Goal: Task Accomplishment & Management: Manage account settings

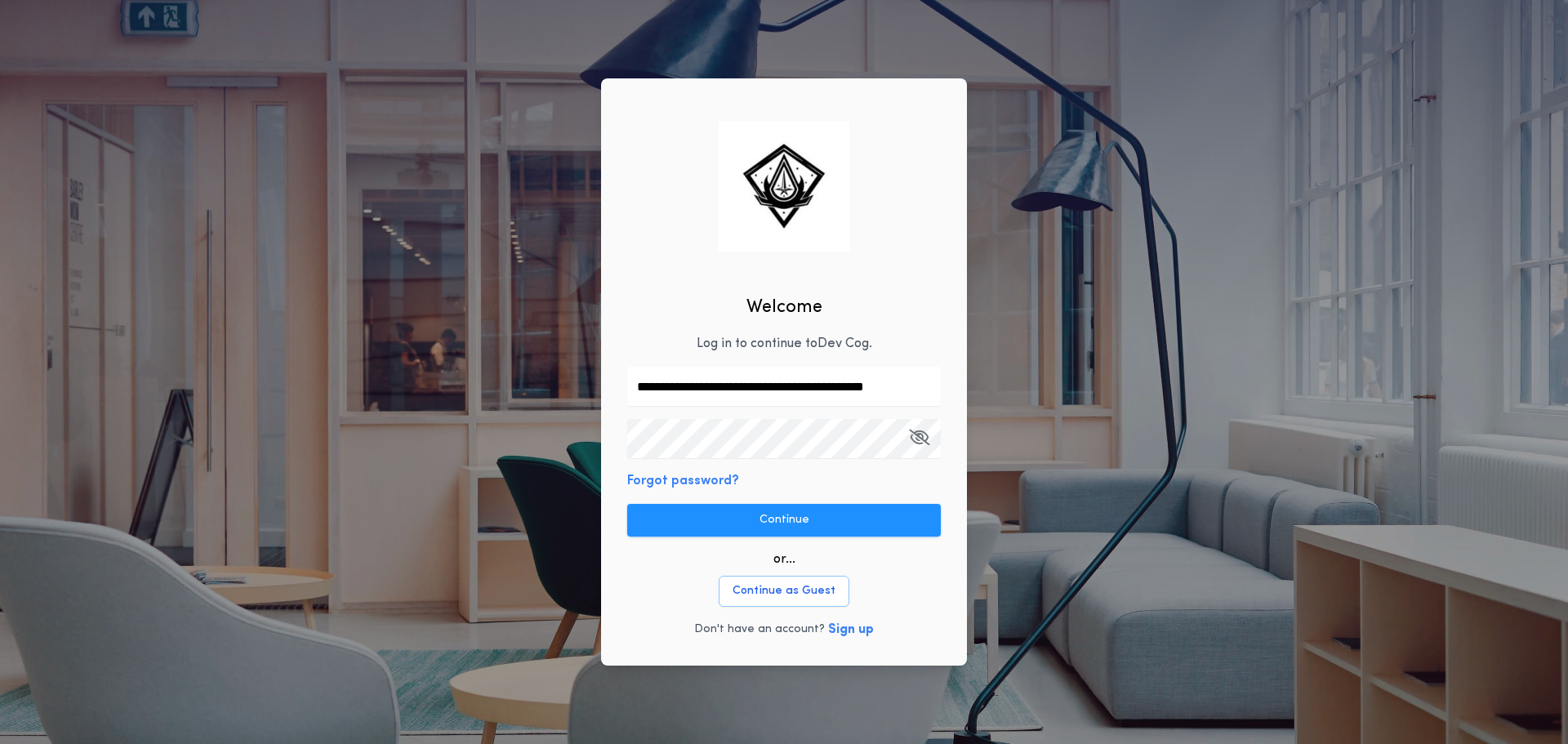
click at [762, 391] on input "**********" at bounding box center [784, 386] width 313 height 40
type input "**********"
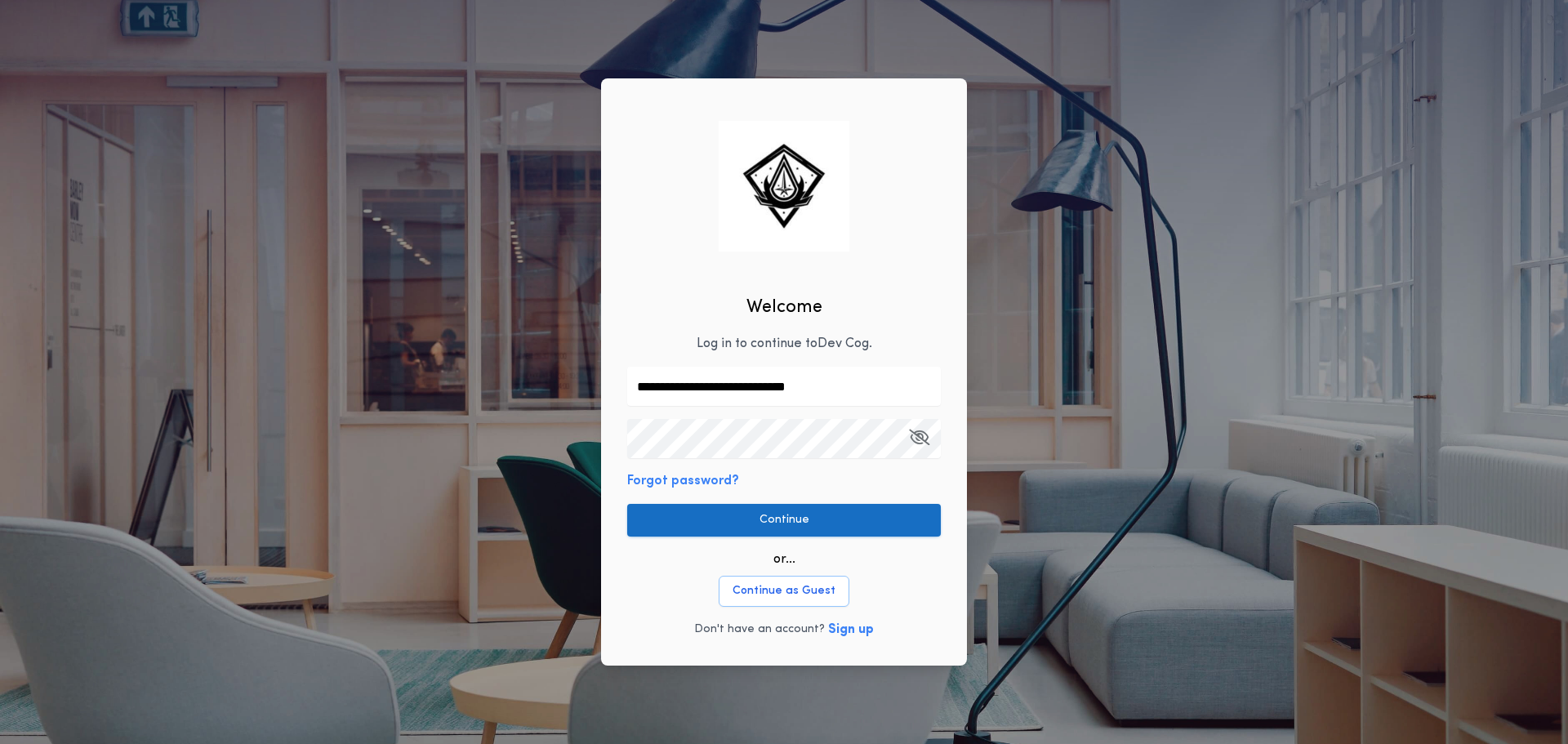
click at [643, 526] on button "Continue" at bounding box center [784, 520] width 313 height 32
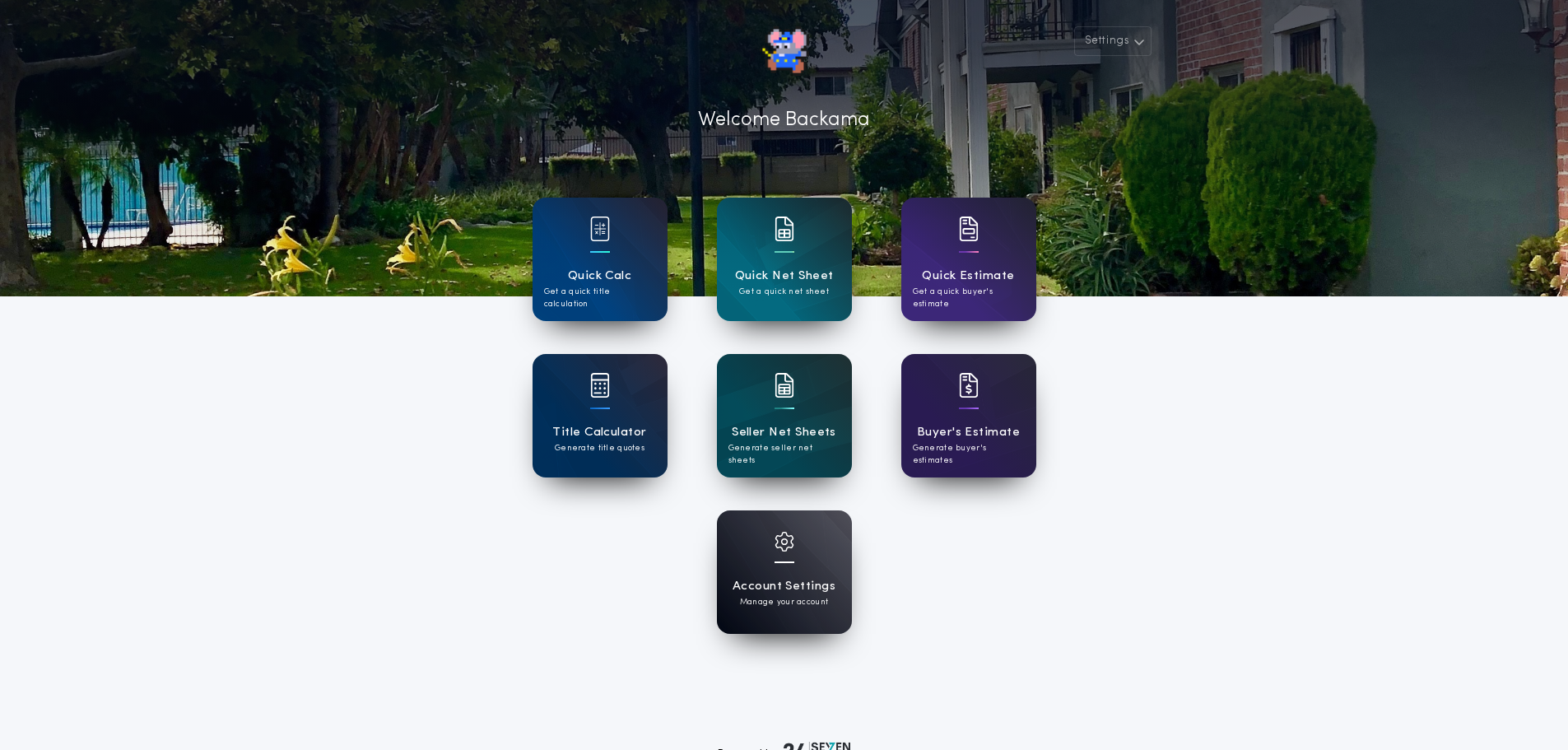
click at [744, 545] on div "Account Settings Manage your account" at bounding box center [784, 572] width 135 height 124
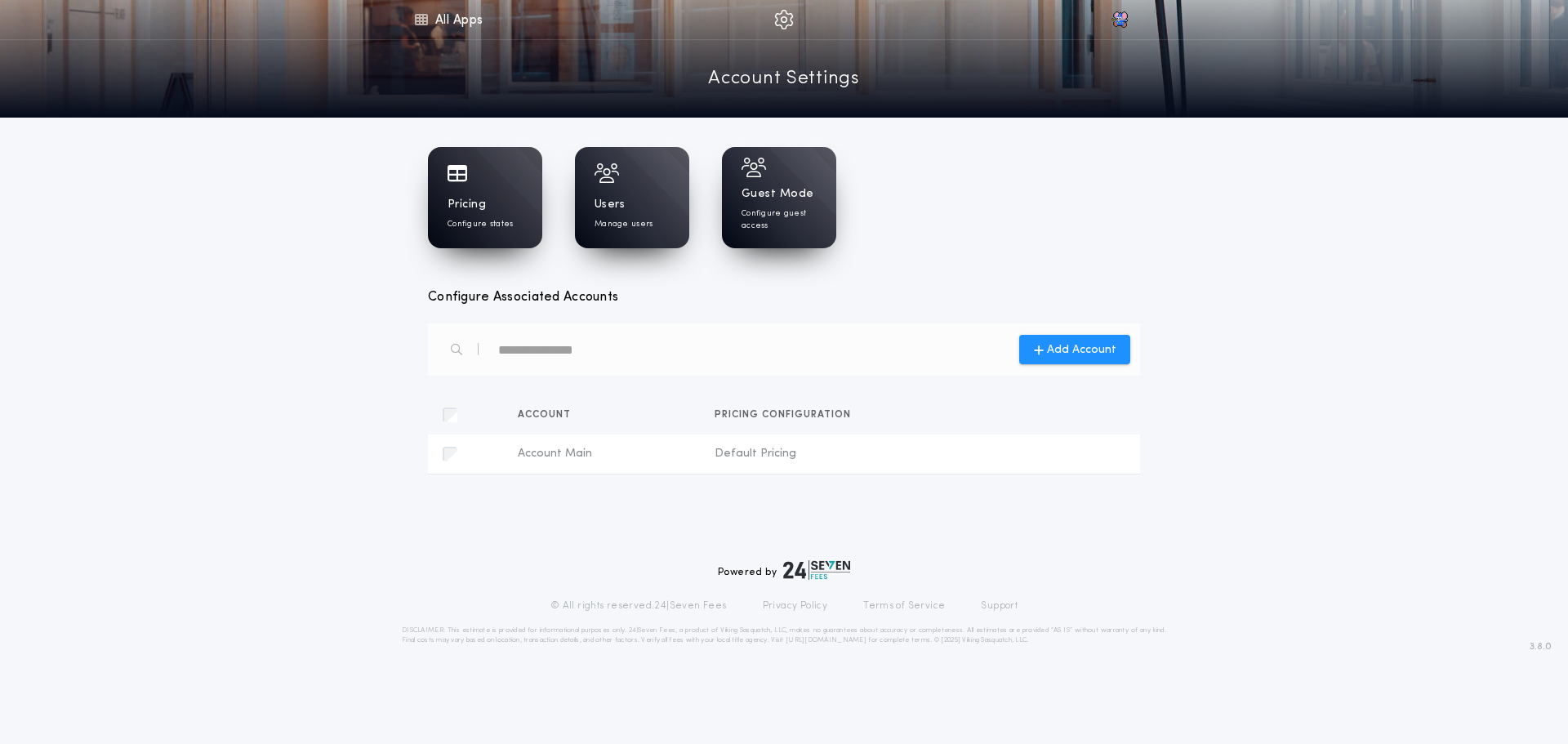
click at [438, 172] on div "Pricing Configure states" at bounding box center [485, 197] width 114 height 101
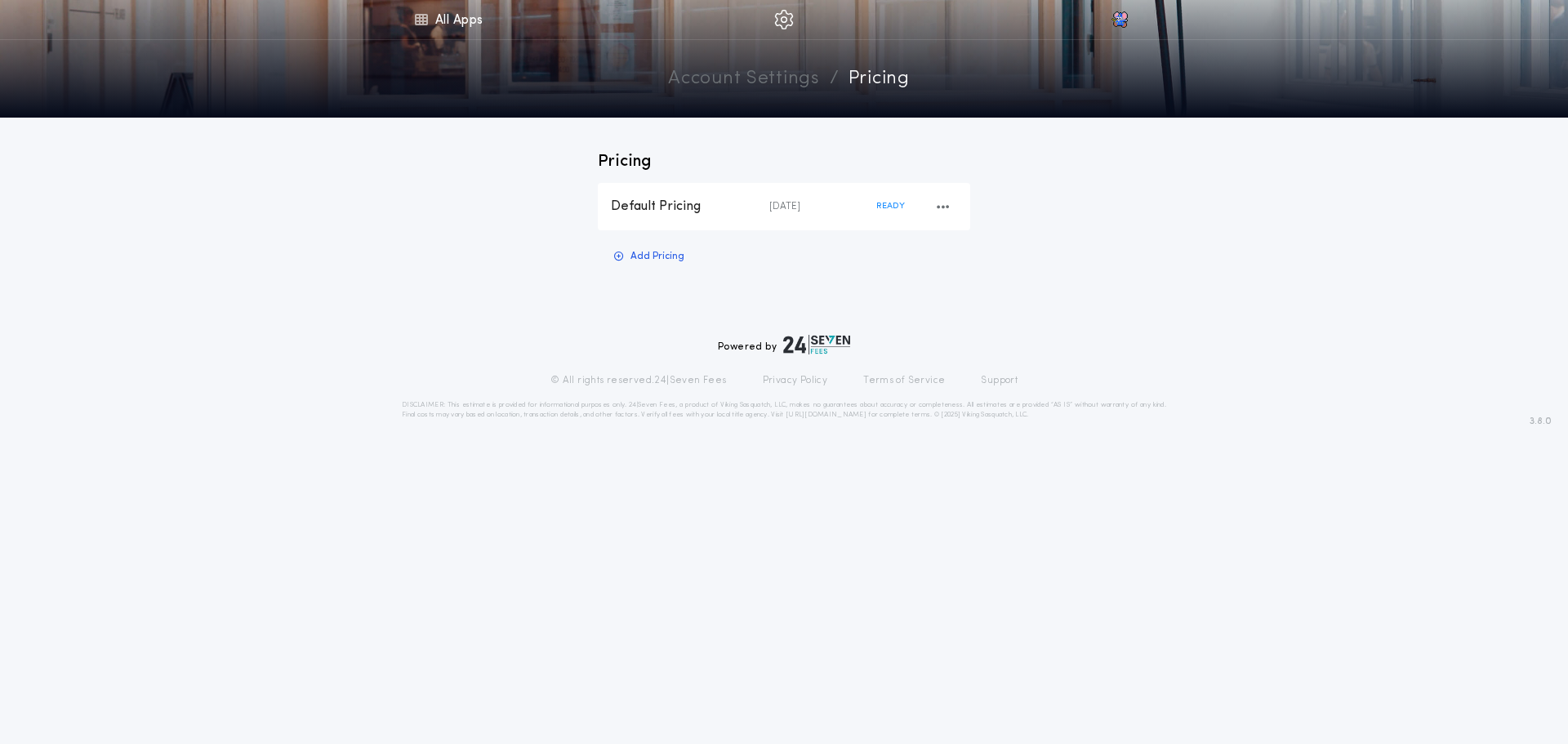
click at [712, 216] on div "Default Pricing 2 months ago READY" at bounding box center [784, 206] width 372 height 47
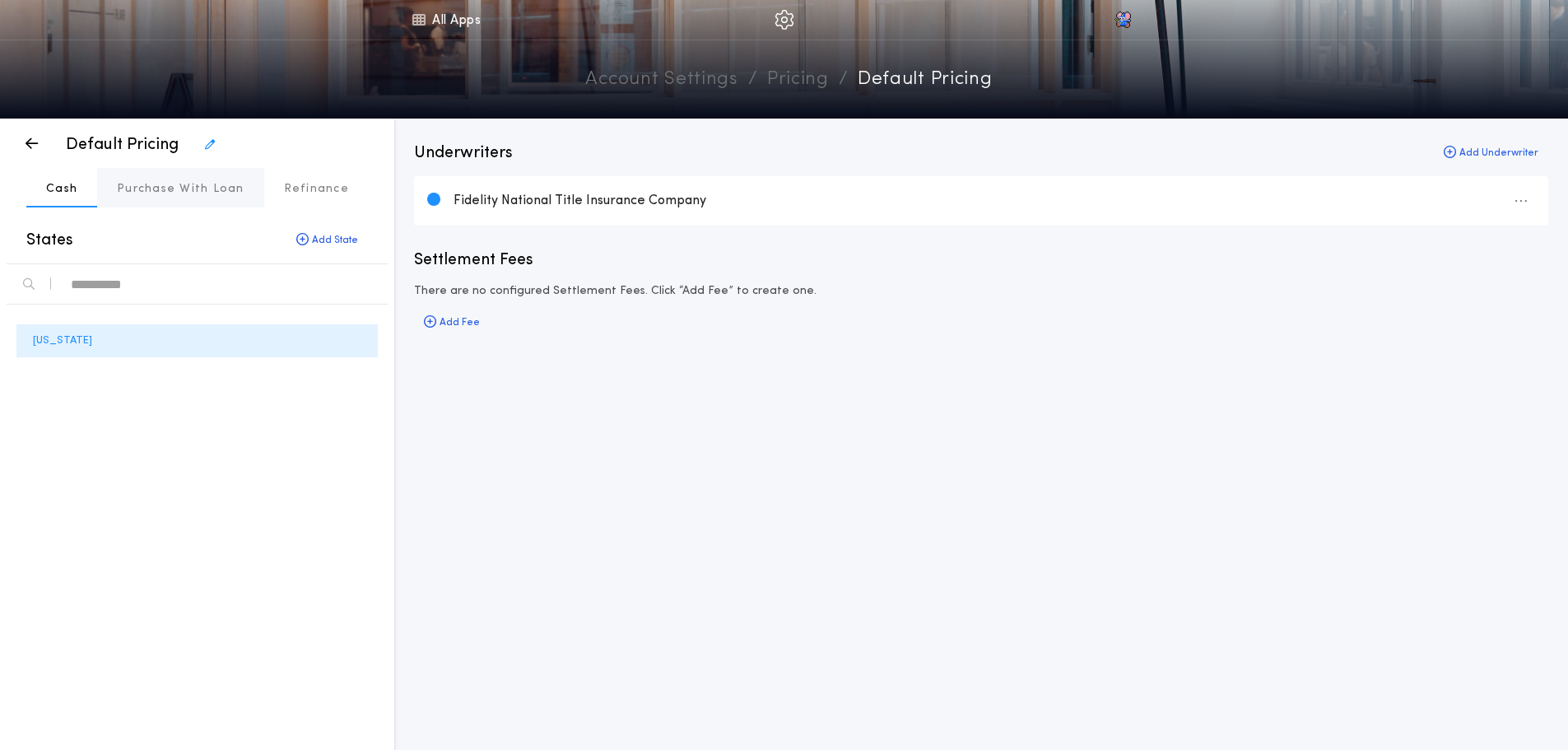
click at [238, 189] on p "Purchase With Loan" at bounding box center [180, 190] width 127 height 17
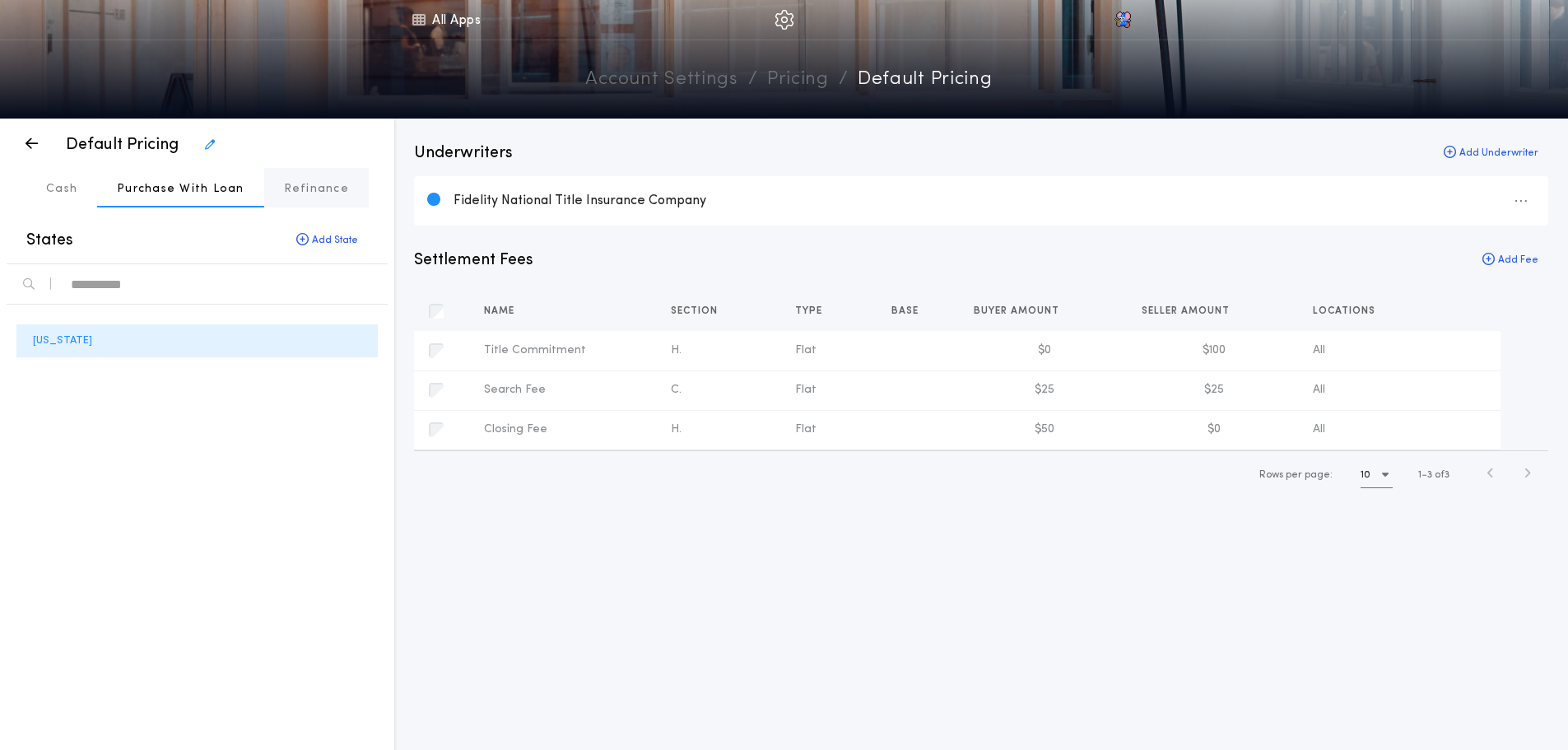
click at [291, 190] on p "Refinance" at bounding box center [317, 190] width 65 height 17
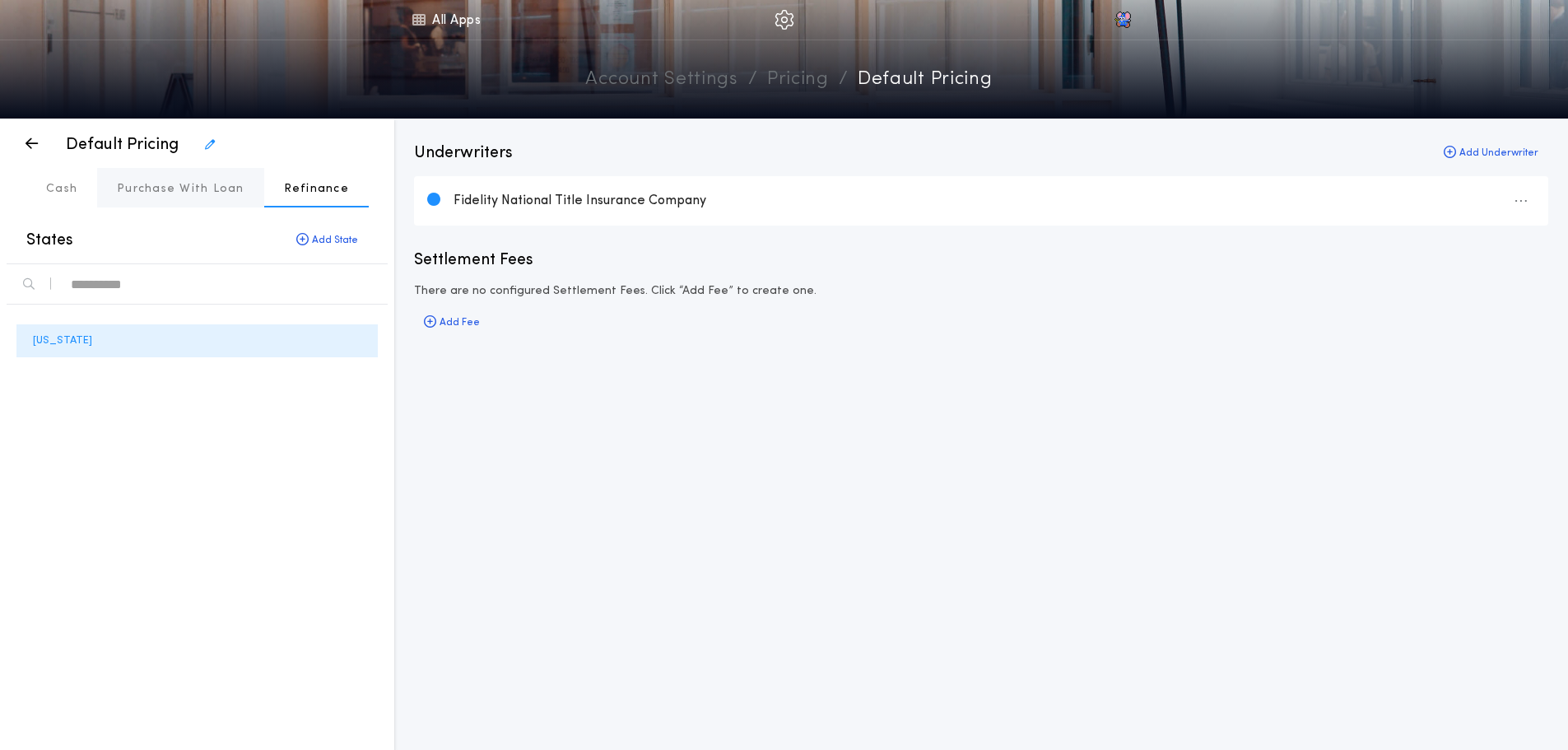
click at [150, 206] on button "Purchase With Loan" at bounding box center [181, 188] width 167 height 40
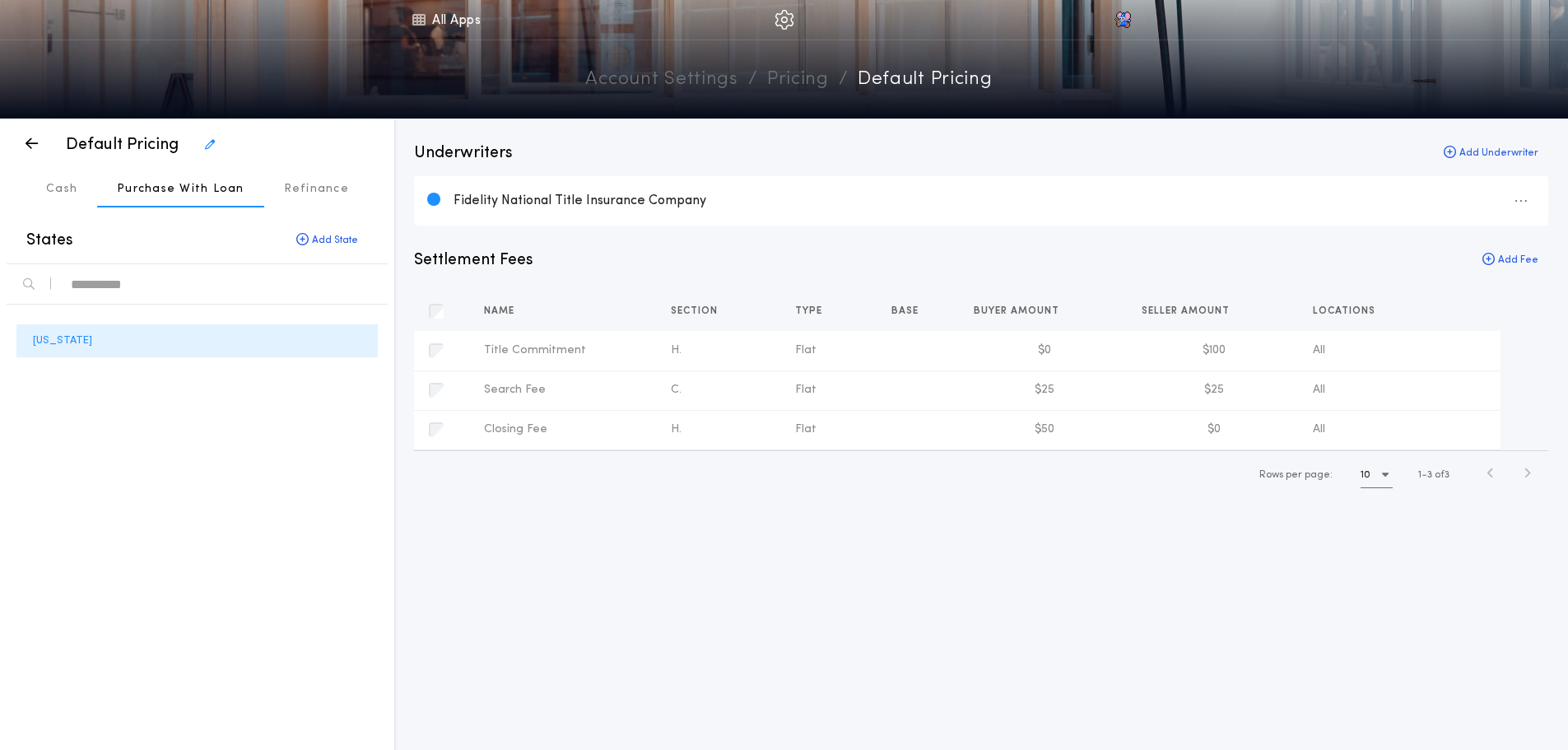
click at [61, 207] on div "Default Pricing Cash Purchase With Loan Refinance Purchase With Loan States Add…" at bounding box center [197, 435] width 394 height 633
click at [67, 183] on p "Cash" at bounding box center [62, 190] width 32 height 17
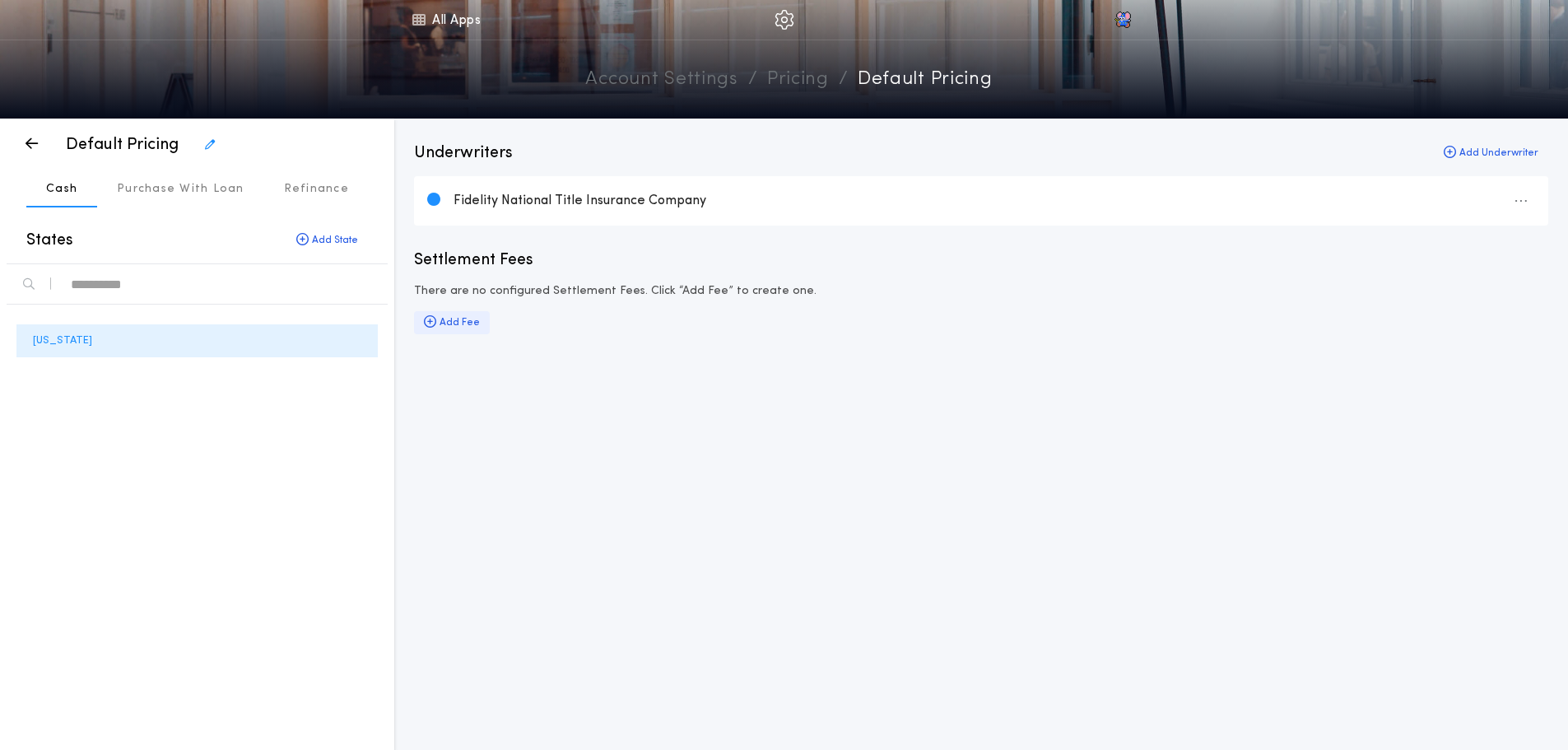
click at [447, 328] on div "Add Fee" at bounding box center [451, 322] width 75 height 23
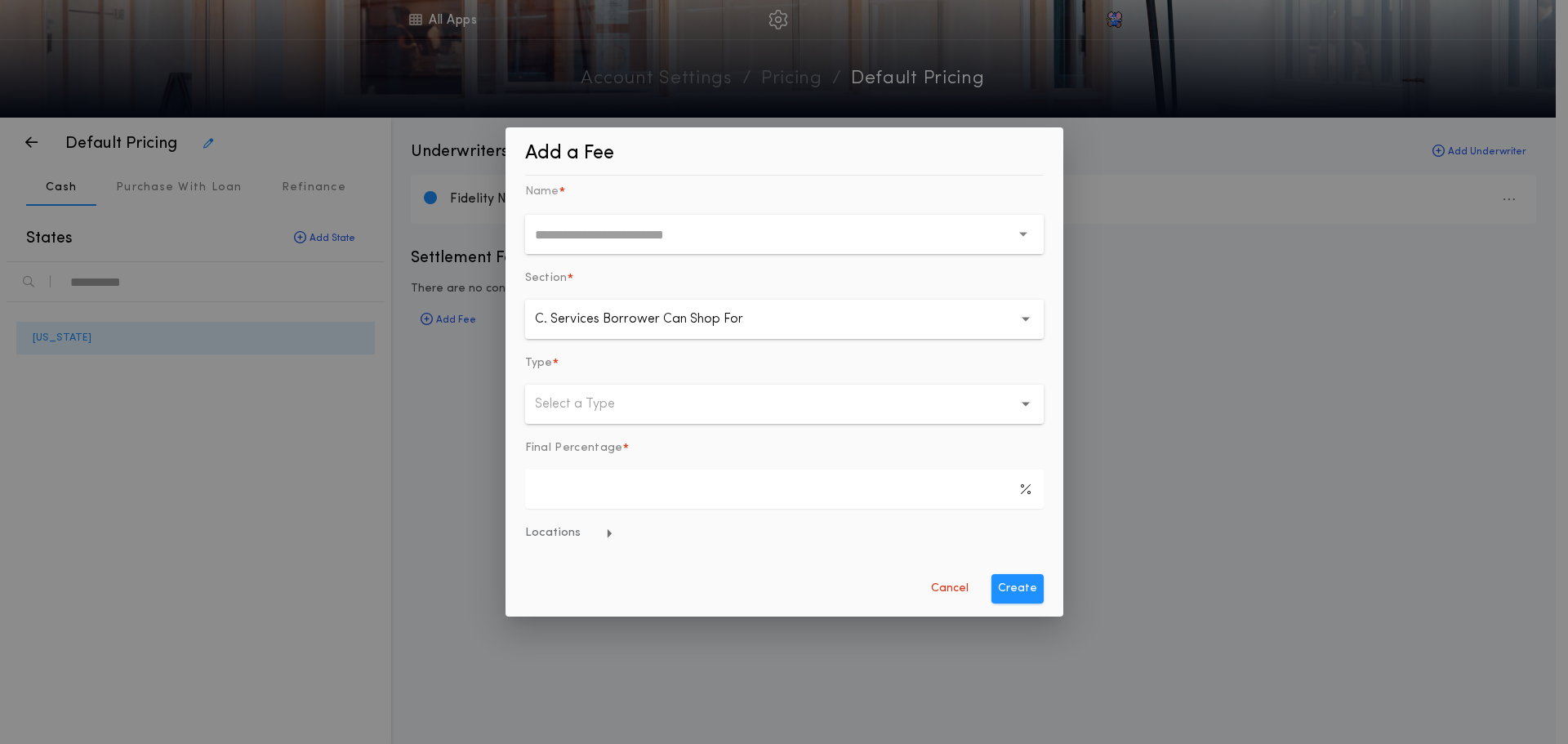
click at [702, 309] on button "C. Services Borrower Can Shop For *" at bounding box center [784, 319] width 519 height 40
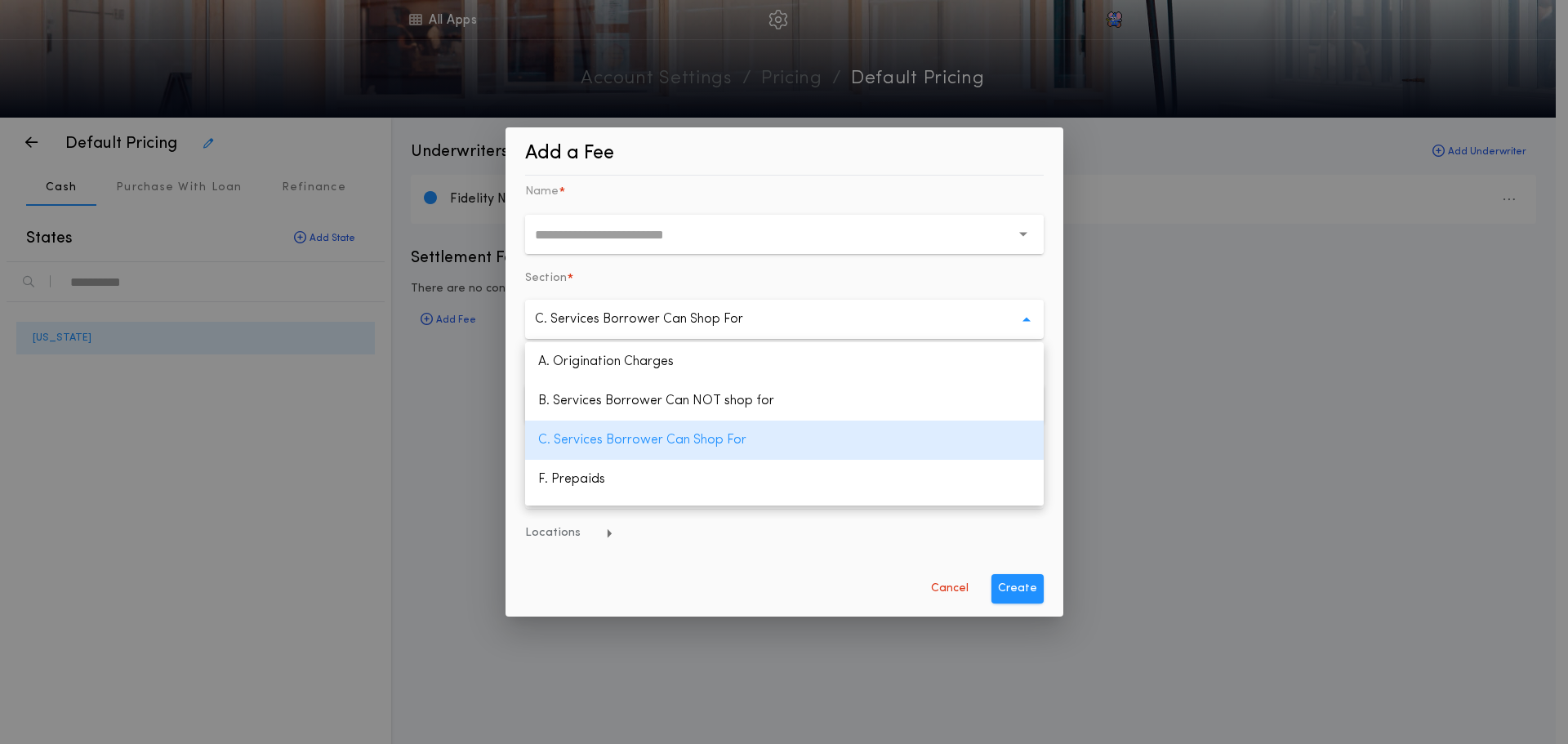
click at [887, 277] on div "Section *" at bounding box center [784, 285] width 519 height 30
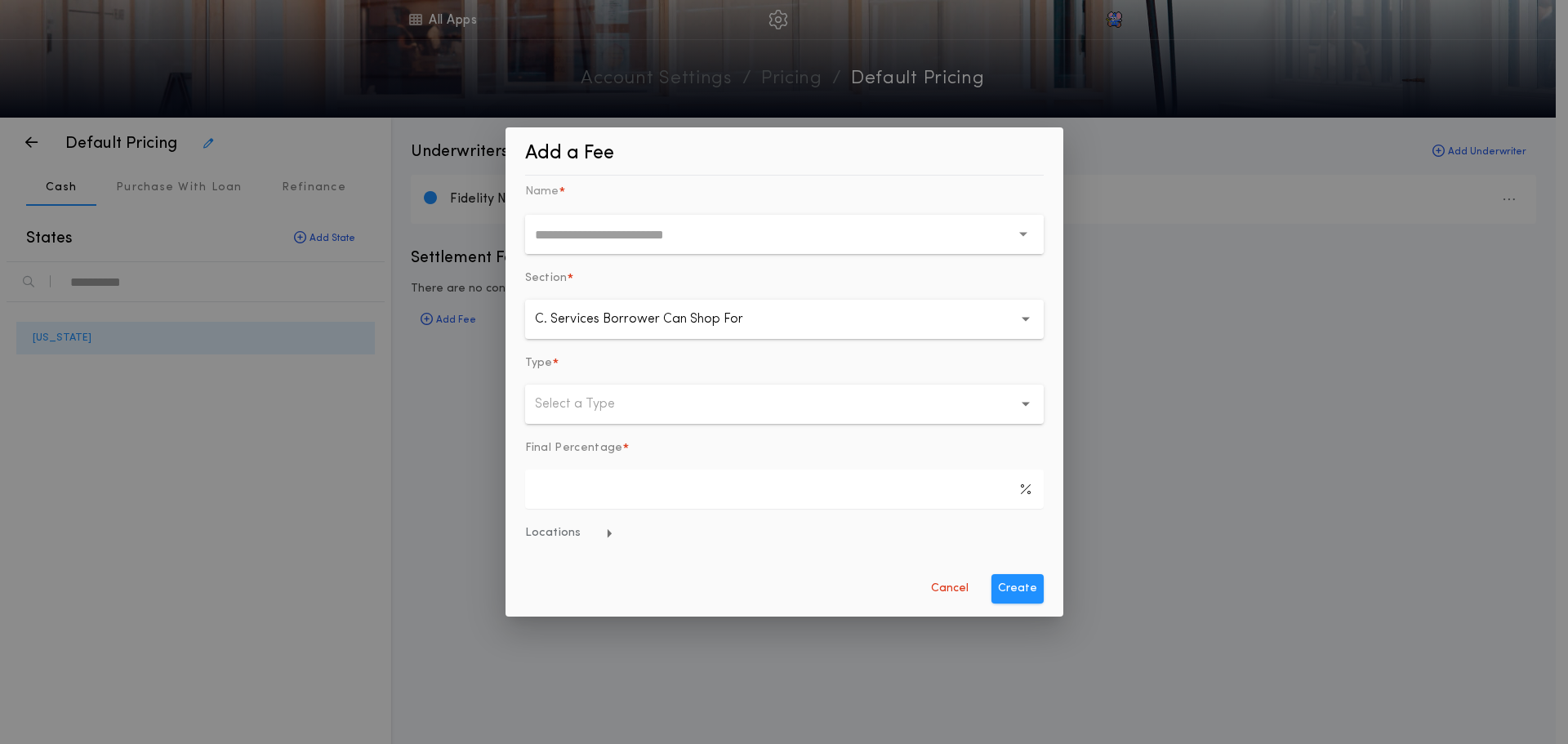
click at [945, 311] on button "C. Services Borrower Can Shop For *" at bounding box center [784, 319] width 519 height 40
click at [591, 363] on div "Type *" at bounding box center [784, 370] width 519 height 30
click at [594, 405] on p "Select a Type" at bounding box center [587, 404] width 106 height 19
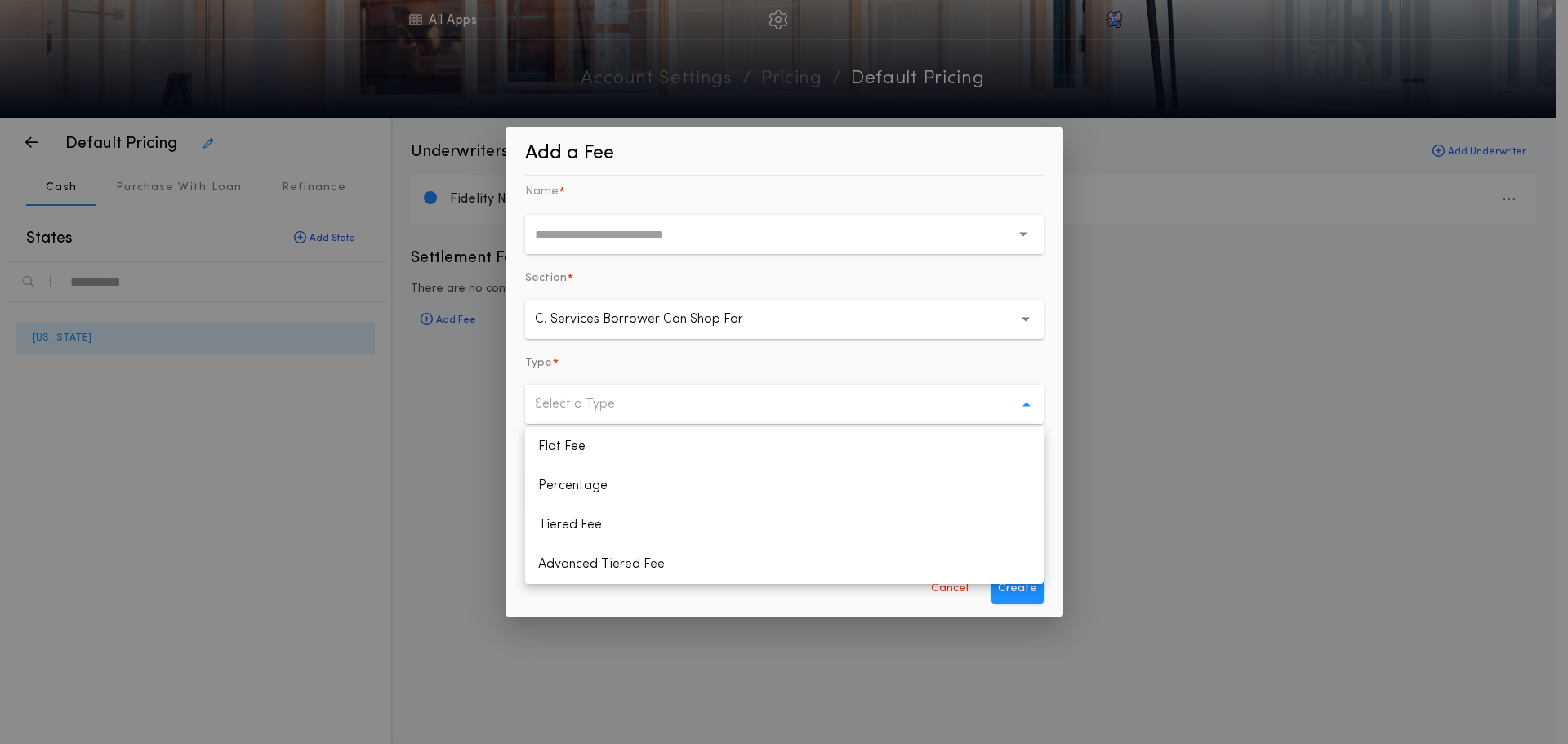
click at [594, 405] on p "Select a Type" at bounding box center [587, 404] width 106 height 19
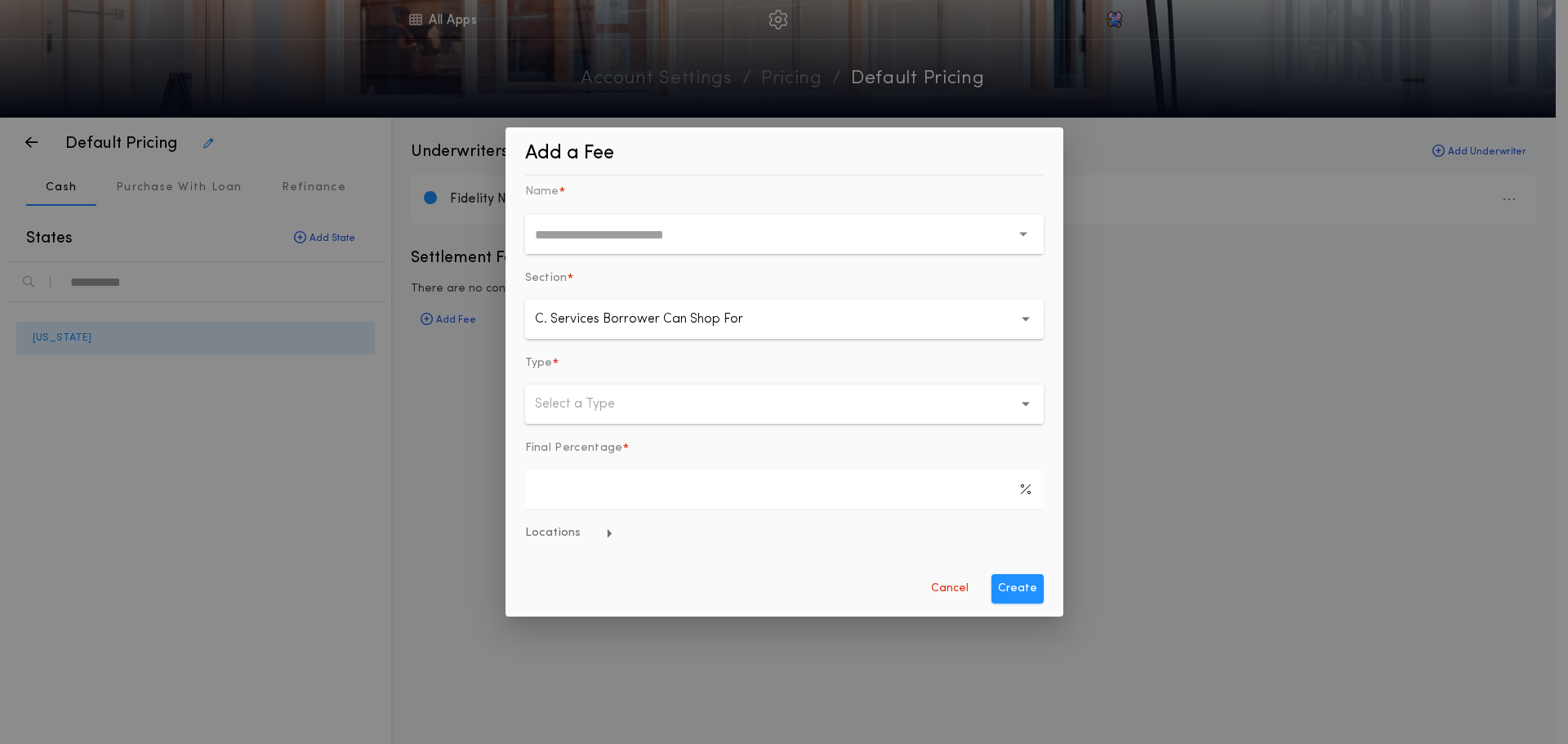
click at [695, 536] on button "Locations" at bounding box center [784, 534] width 519 height 17
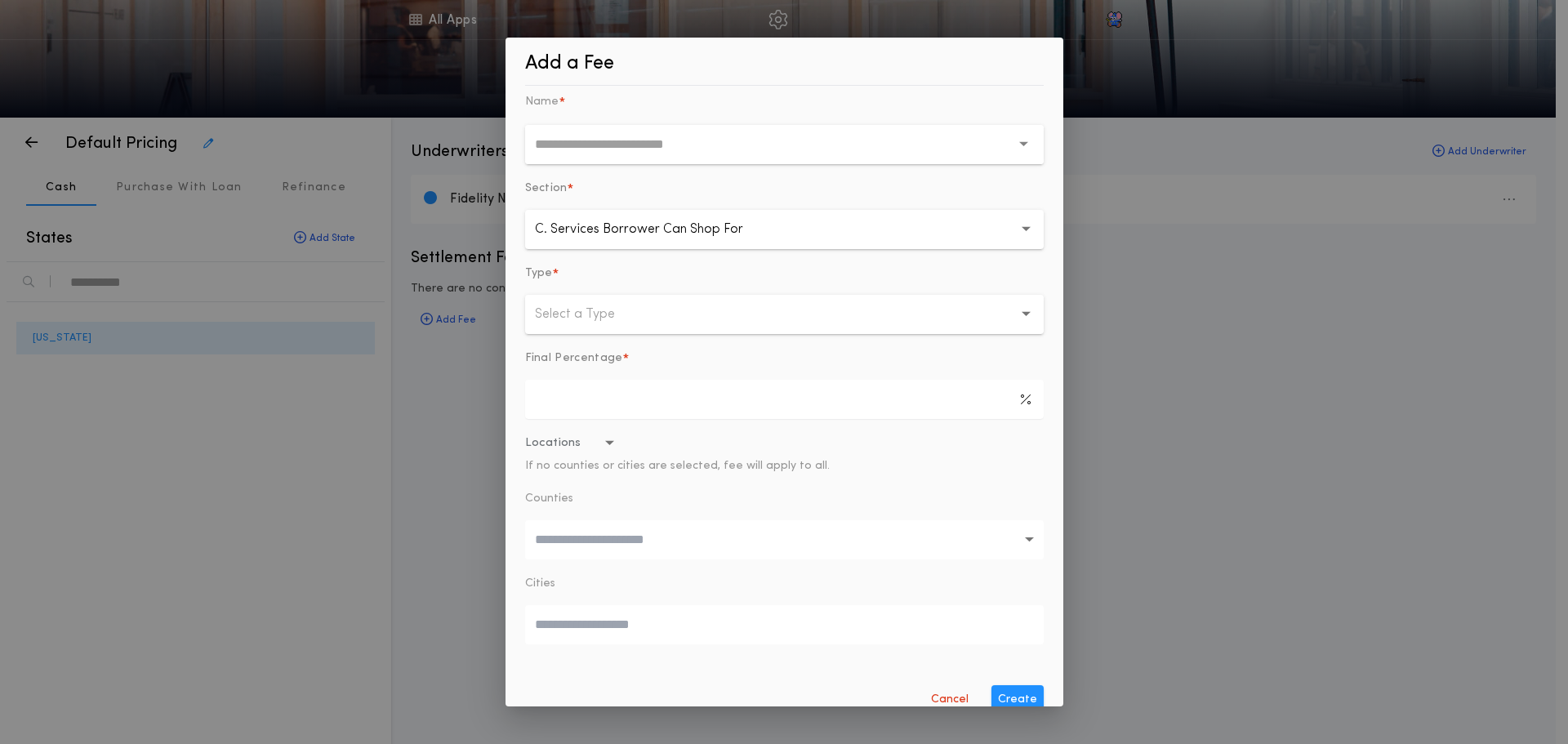
click at [749, 225] on p "C. Services Borrower Can Shop For" at bounding box center [652, 229] width 234 height 19
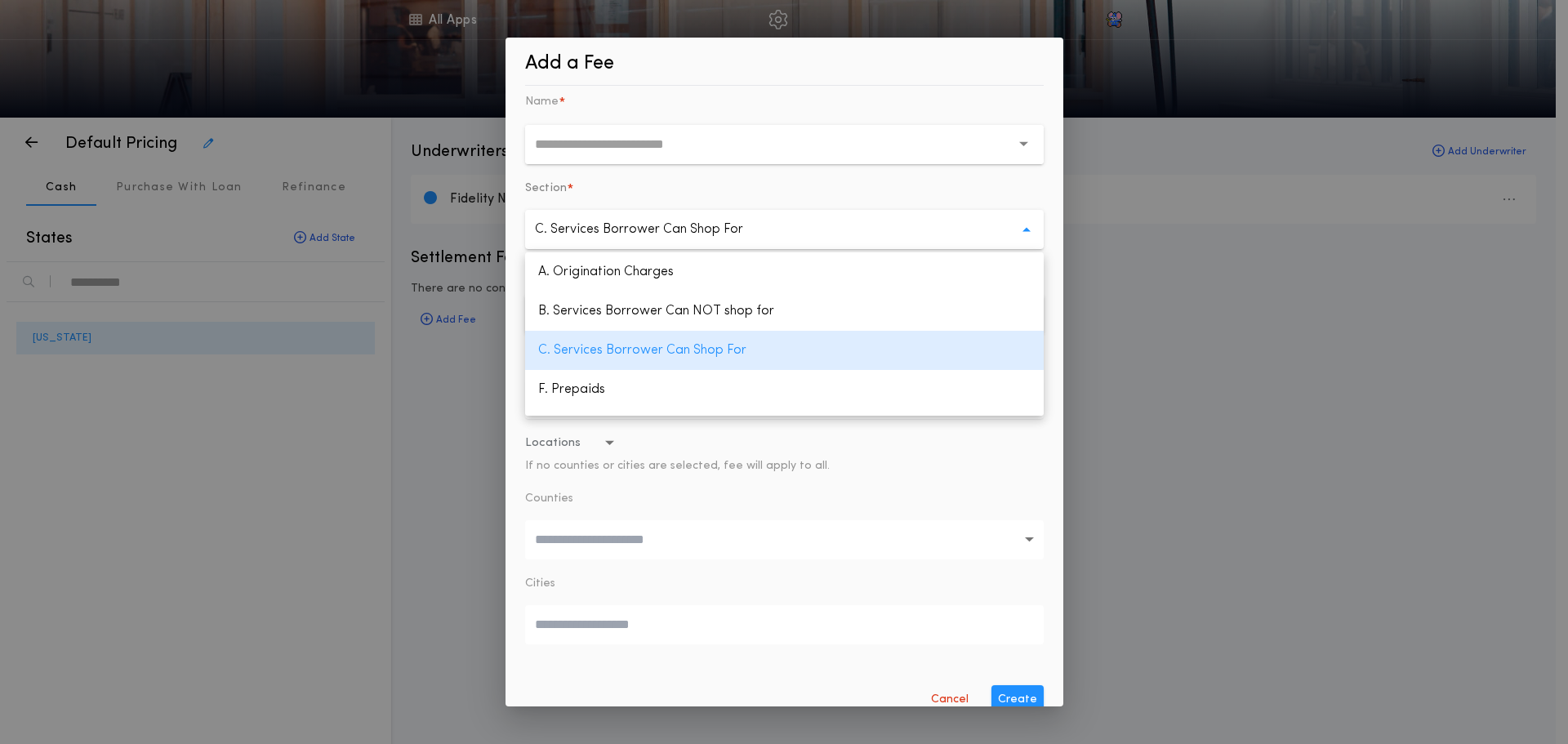
click at [749, 232] on p "C. Services Borrower Can Shop For" at bounding box center [652, 229] width 234 height 19
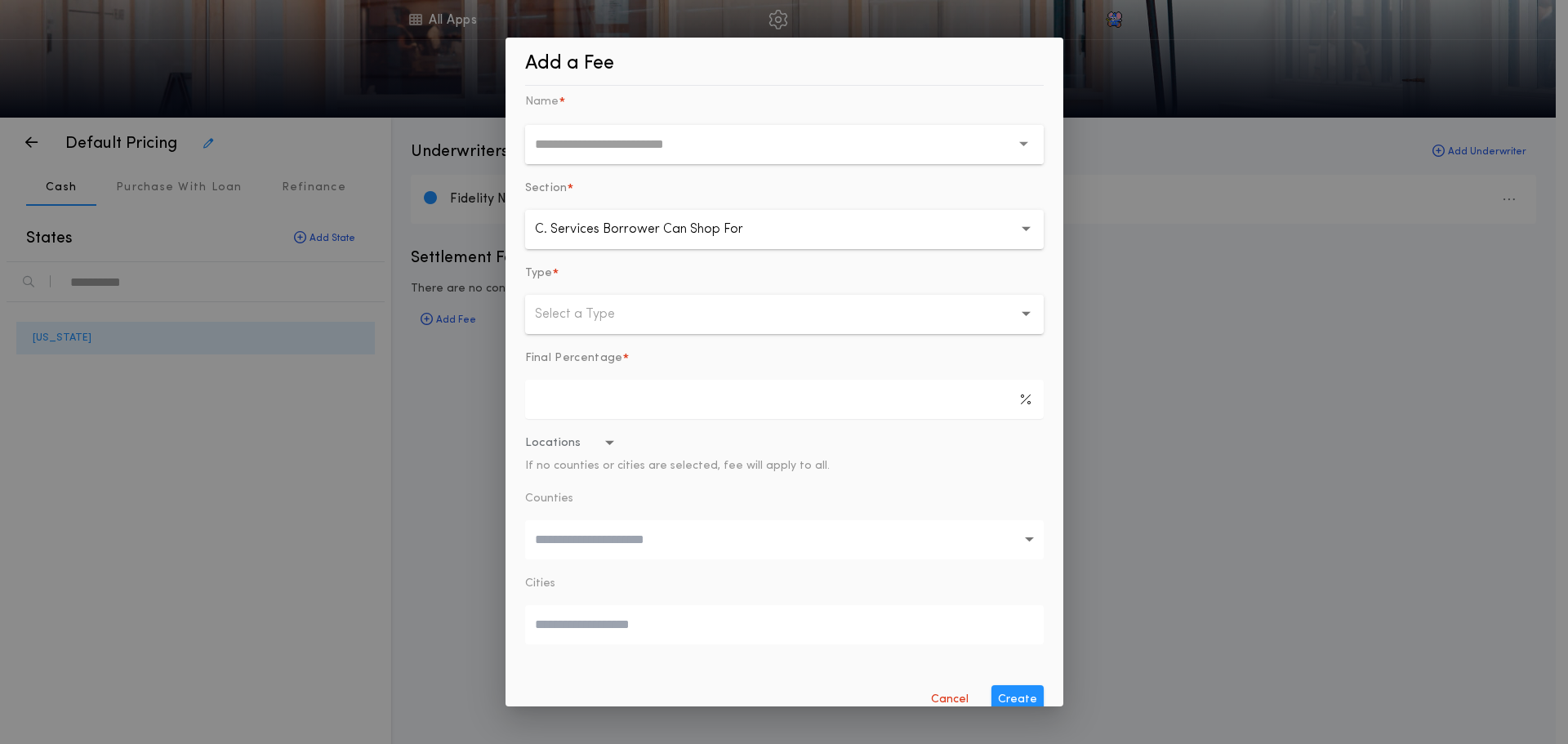
click at [781, 148] on input "text" at bounding box center [772, 145] width 476 height 40
